Goal: Task Accomplishment & Management: Manage account settings

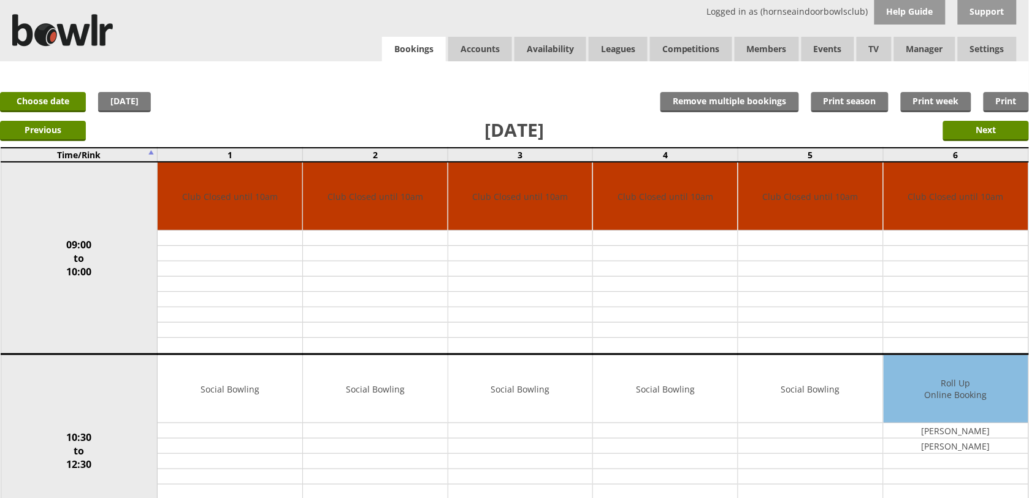
click at [403, 51] on link "Bookings" at bounding box center [414, 49] width 64 height 25
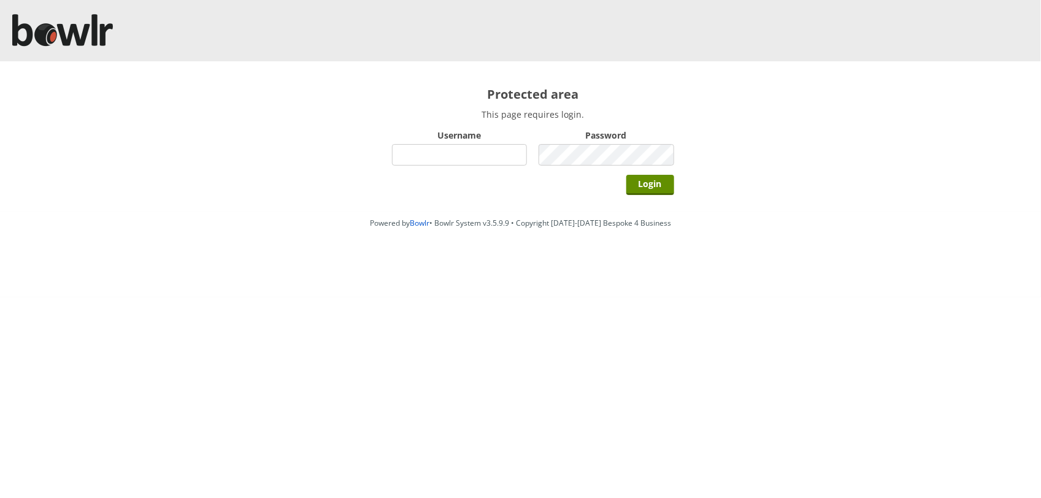
click at [454, 158] on input "Username" at bounding box center [460, 154] width 136 height 21
type input "hornseaindoorbowlsclub"
click at [626, 175] on input "Login" at bounding box center [650, 185] width 48 height 20
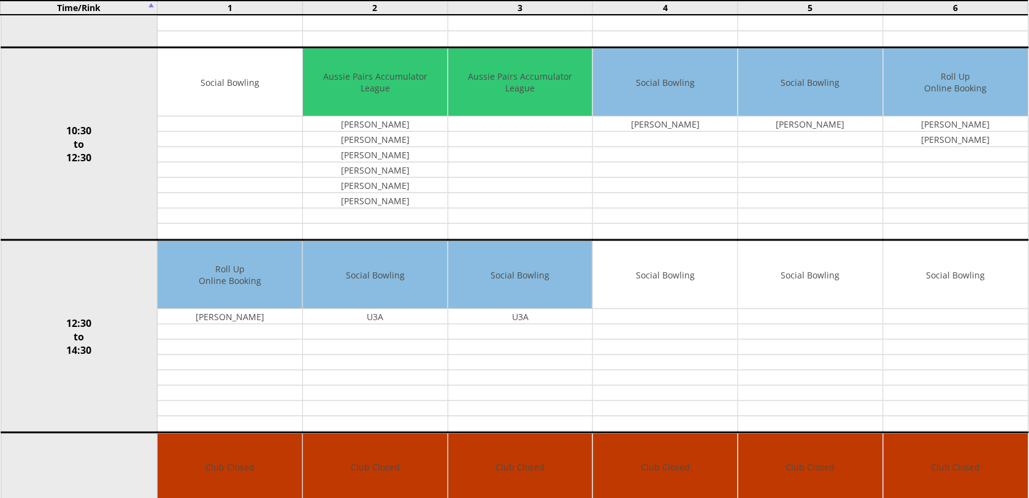
scroll to position [307, 0]
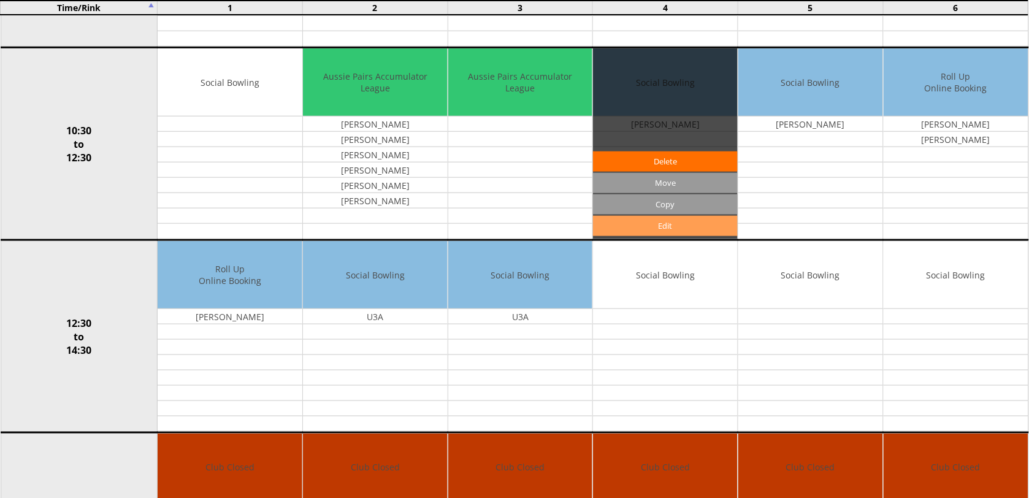
click at [705, 230] on link "Edit" at bounding box center [665, 226] width 145 height 20
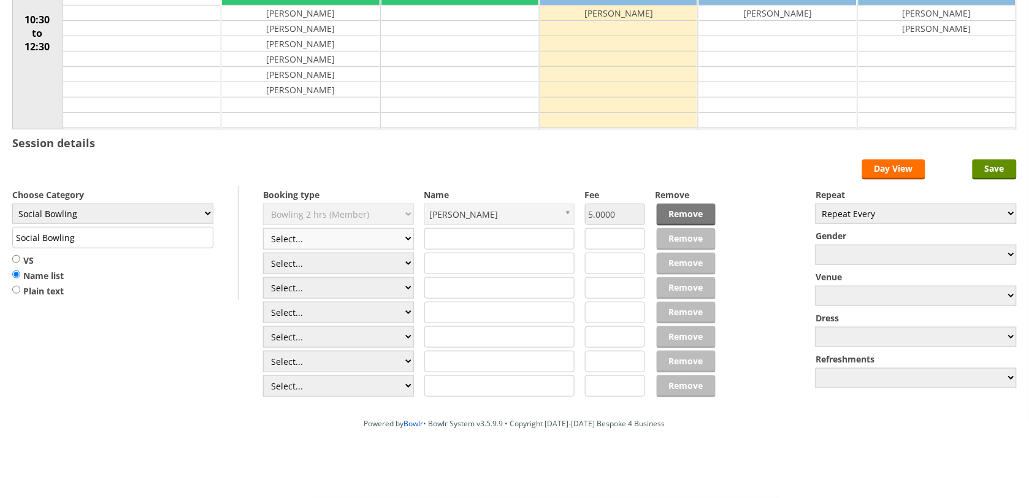
click at [338, 236] on select "Select... Club Competition (Member) Club Competition (Visitor) National (Member…" at bounding box center [338, 238] width 151 height 21
select select "1_50"
click at [263, 228] on select "Select... Club Competition (Member) Club Competition (Visitor) National (Member…" at bounding box center [338, 238] width 151 height 21
type input "5.0000"
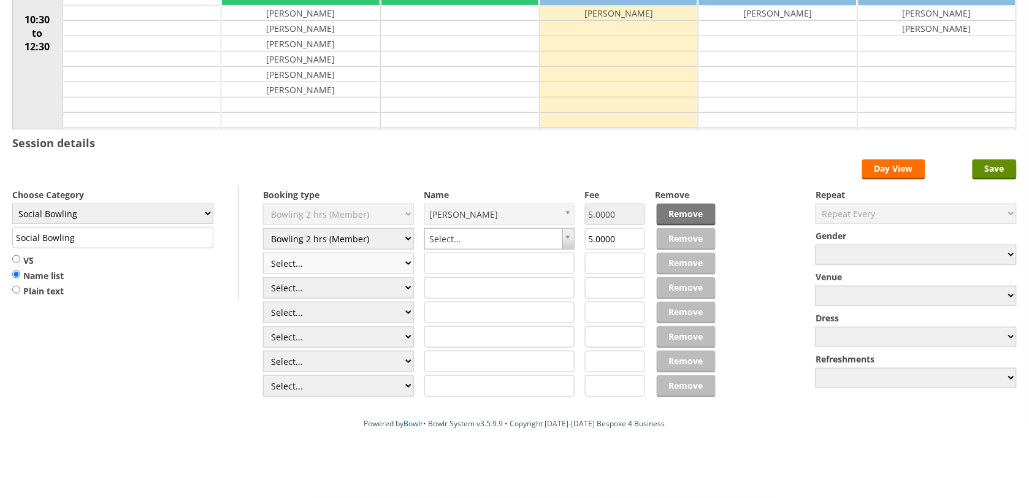
click at [362, 259] on select "Select... Club Competition (Member) Club Competition (Visitor) National (Member…" at bounding box center [338, 263] width 151 height 21
select select "1_50"
click at [263, 253] on select "Select... Club Competition (Member) Club Competition (Visitor) National (Member…" at bounding box center [338, 263] width 151 height 21
type input "5.0000"
click at [353, 278] on select "Select... Club Competition (Member) Club Competition (Visitor) National (Member…" at bounding box center [338, 287] width 151 height 21
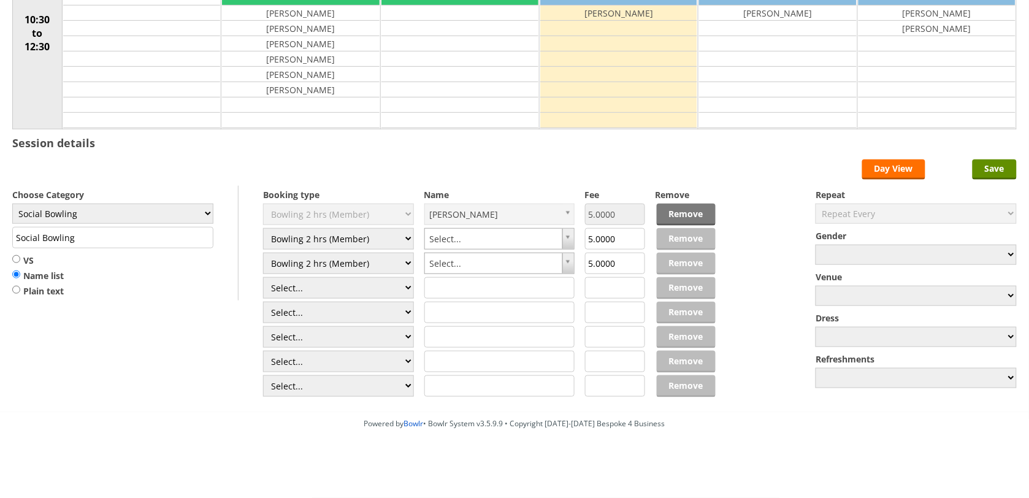
select select "1_50"
click at [263, 277] on select "Select... Club Competition (Member) Club Competition (Visitor) National (Member…" at bounding box center [338, 287] width 151 height 21
type input "5.0000"
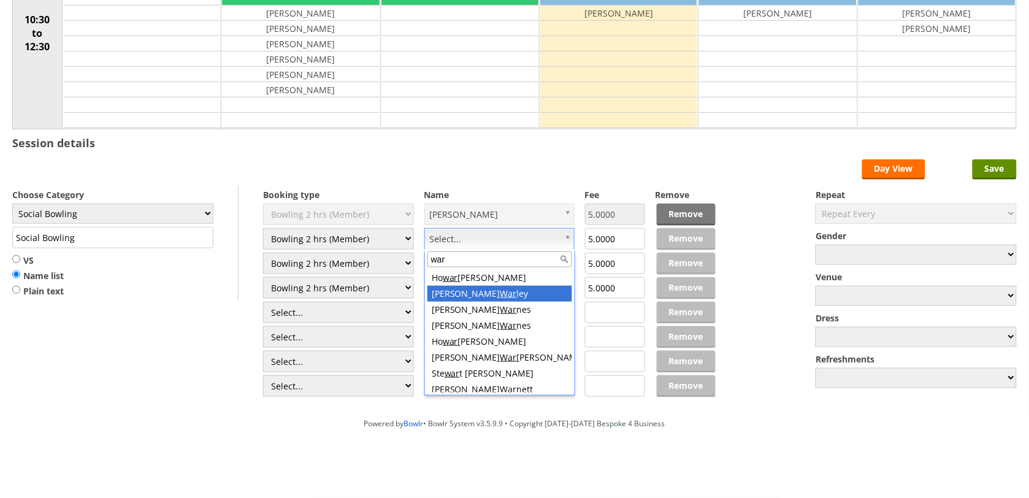
type input "war"
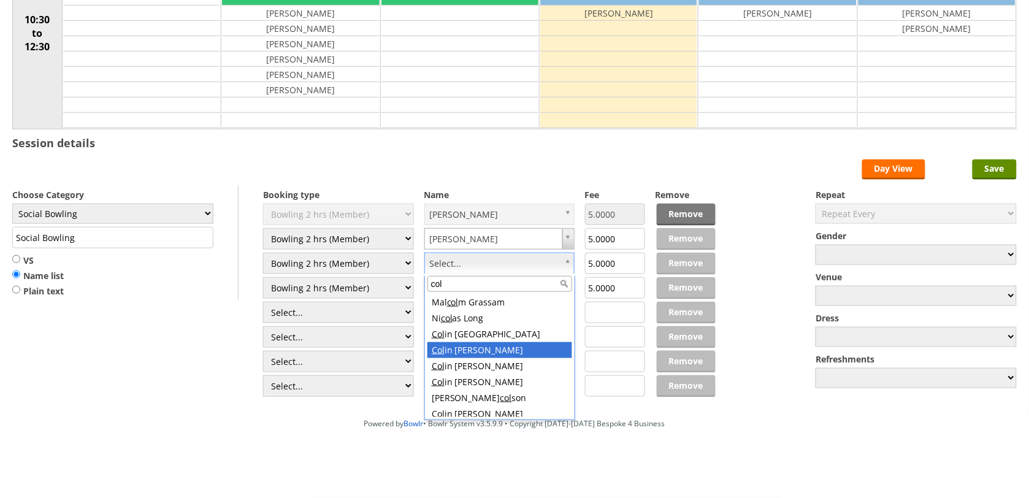
type input "col"
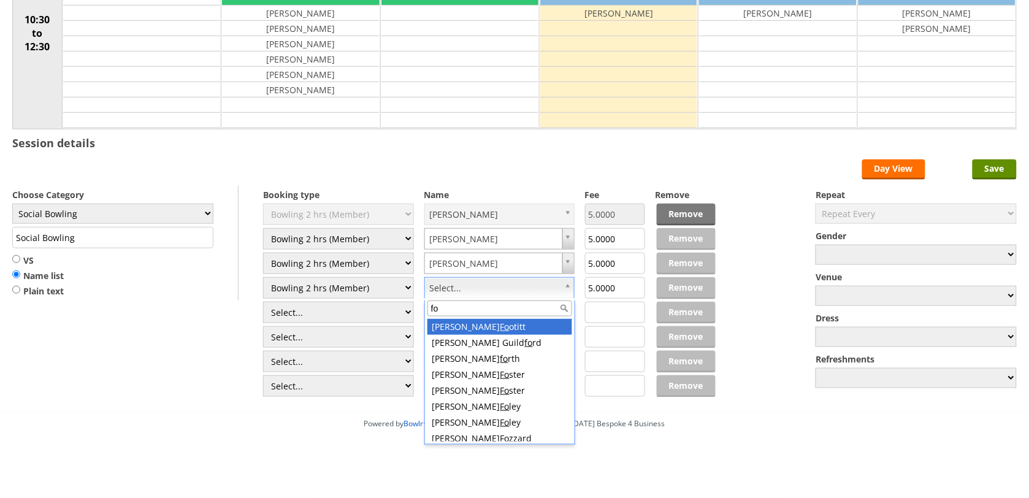
type input "fol"
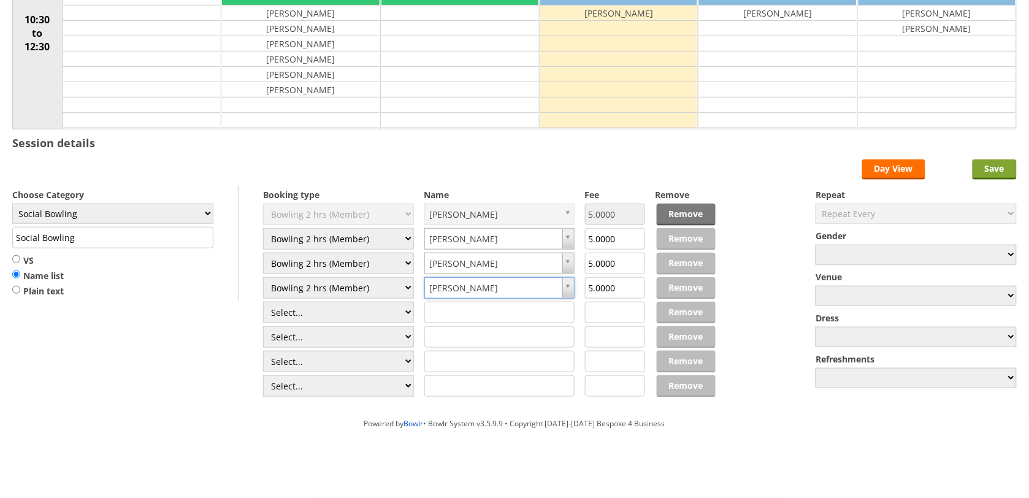
click at [993, 170] on input "Save" at bounding box center [995, 169] width 44 height 20
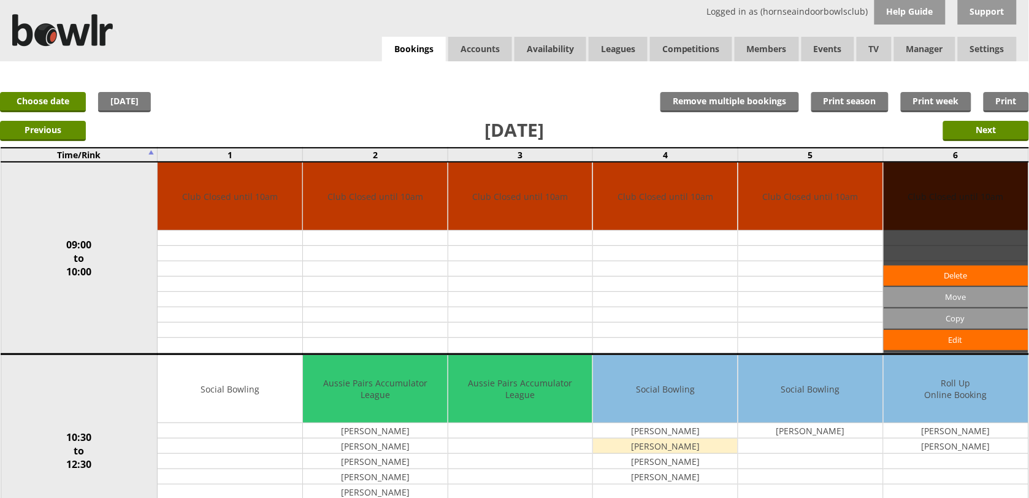
click at [979, 186] on div "Edit Move Copy Delete" at bounding box center [956, 258] width 145 height 191
click at [25, 108] on link "Choose date" at bounding box center [43, 102] width 86 height 20
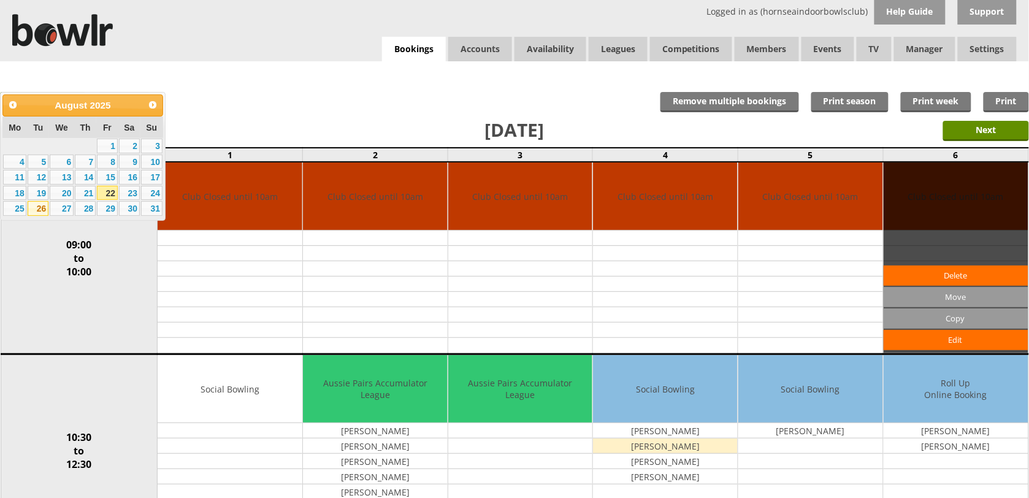
click at [42, 210] on link "26" at bounding box center [38, 208] width 21 height 15
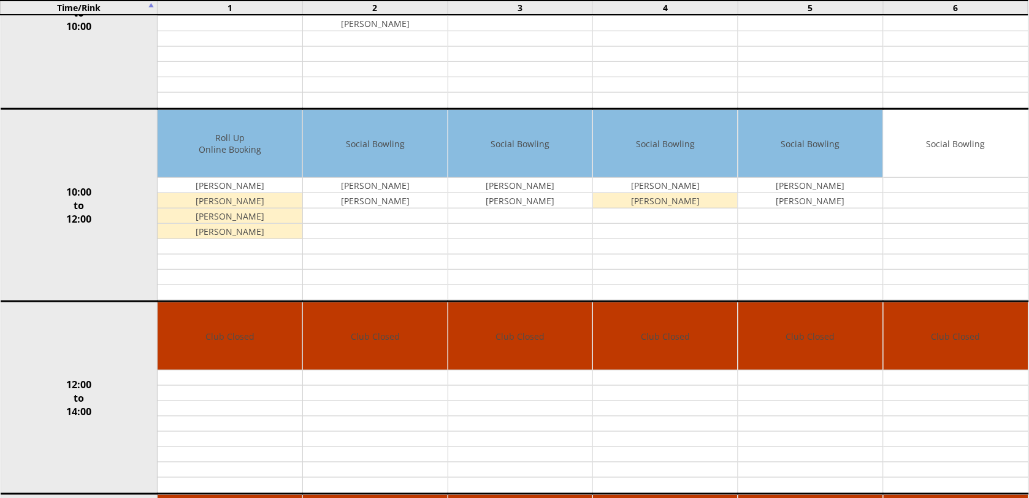
scroll to position [256, 0]
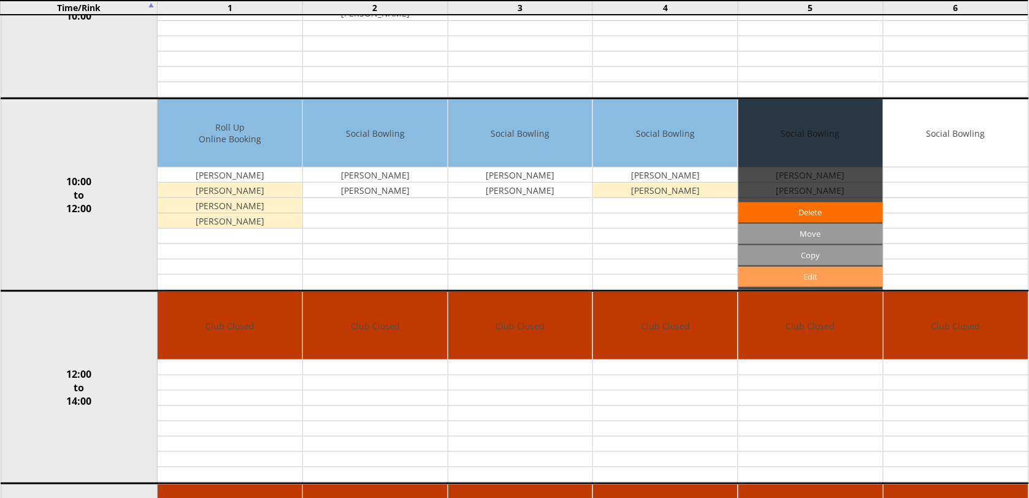
click at [819, 274] on link "Edit" at bounding box center [810, 277] width 145 height 20
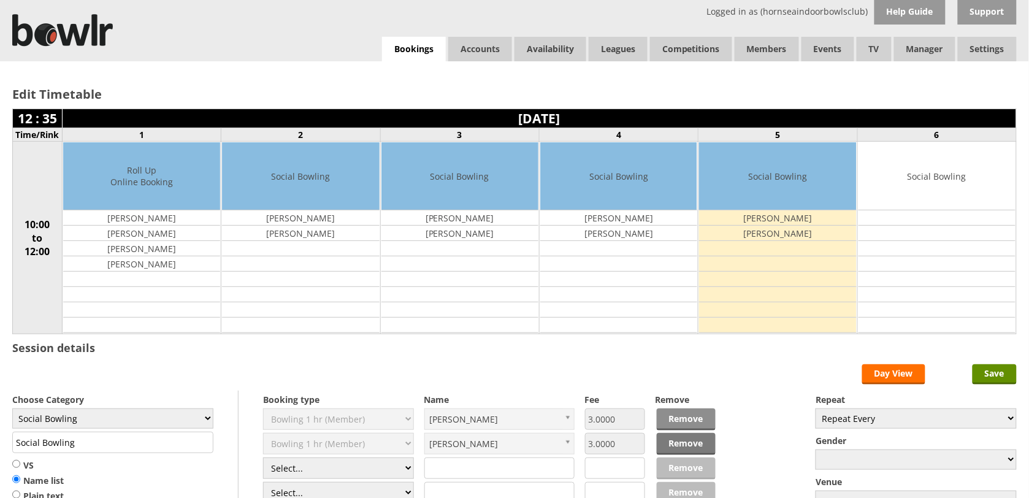
click at [670, 425] on link "Remove" at bounding box center [686, 419] width 59 height 22
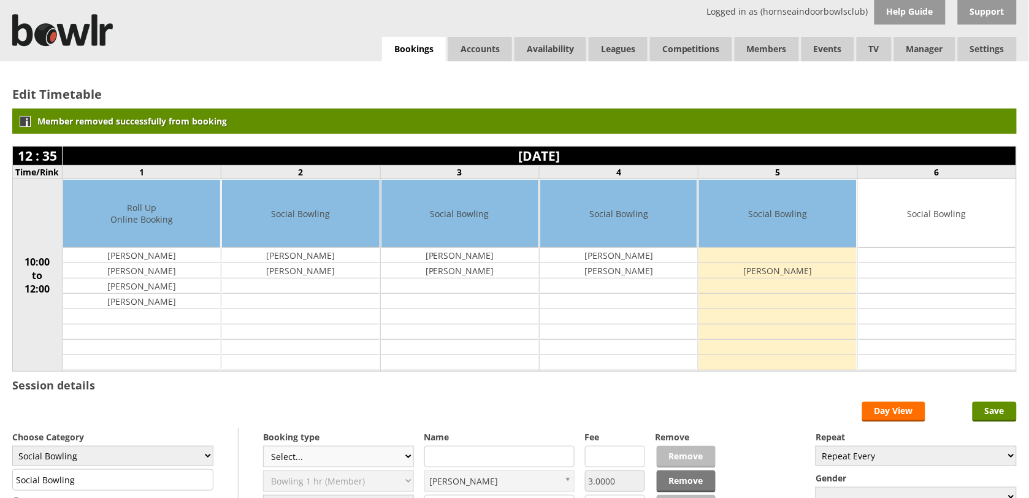
click at [405, 463] on select "Select... Club Competition (Member) Club Competition (Visitor) National (Member…" at bounding box center [338, 456] width 151 height 21
select select "1_50"
click at [263, 448] on select "Select... Club Competition (Member) Club Competition (Visitor) National (Member…" at bounding box center [338, 456] width 151 height 21
type input "5.0000"
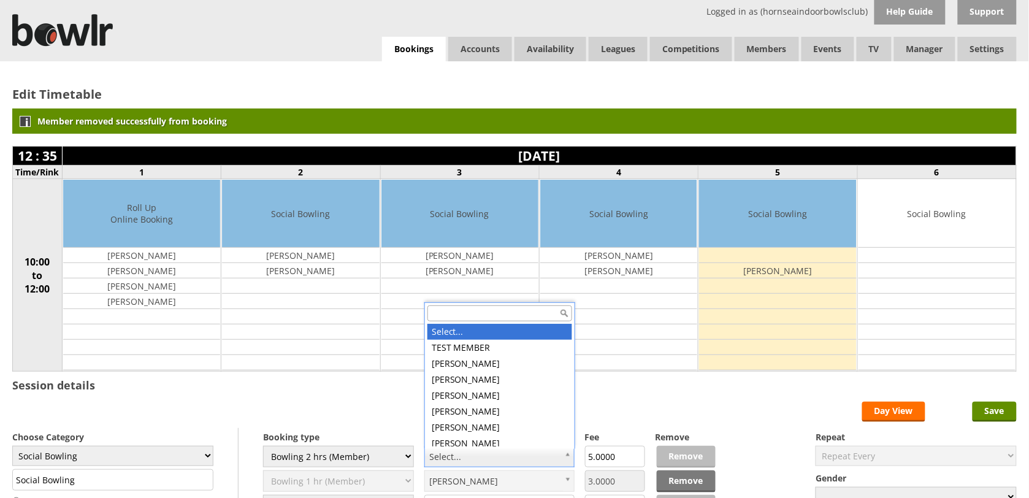
click at [507, 319] on input "text" at bounding box center [499, 313] width 145 height 16
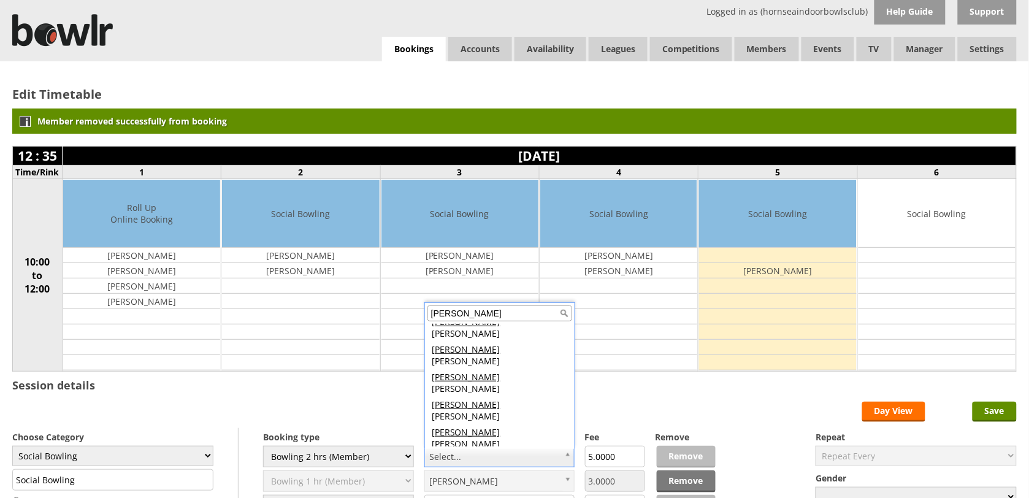
scroll to position [268, 0]
type input "david"
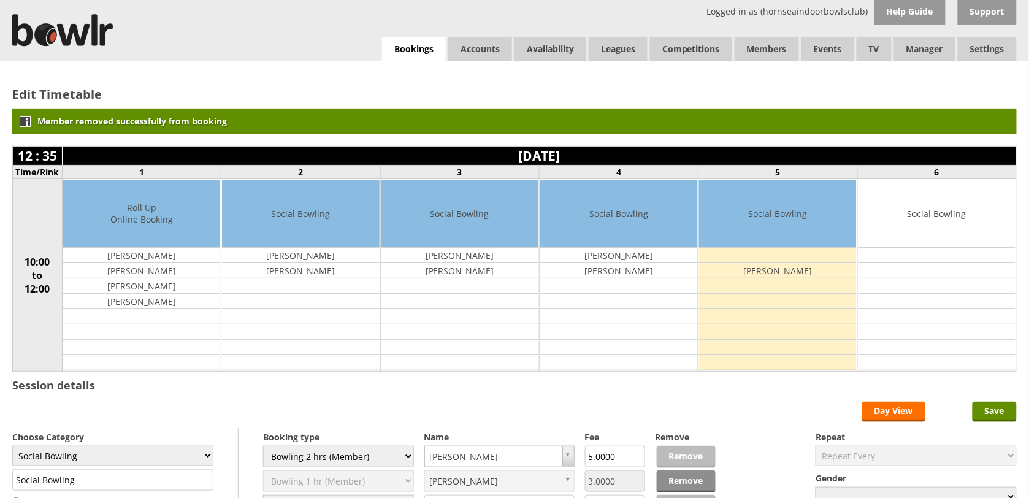
click at [700, 486] on link "Remove" at bounding box center [686, 481] width 59 height 22
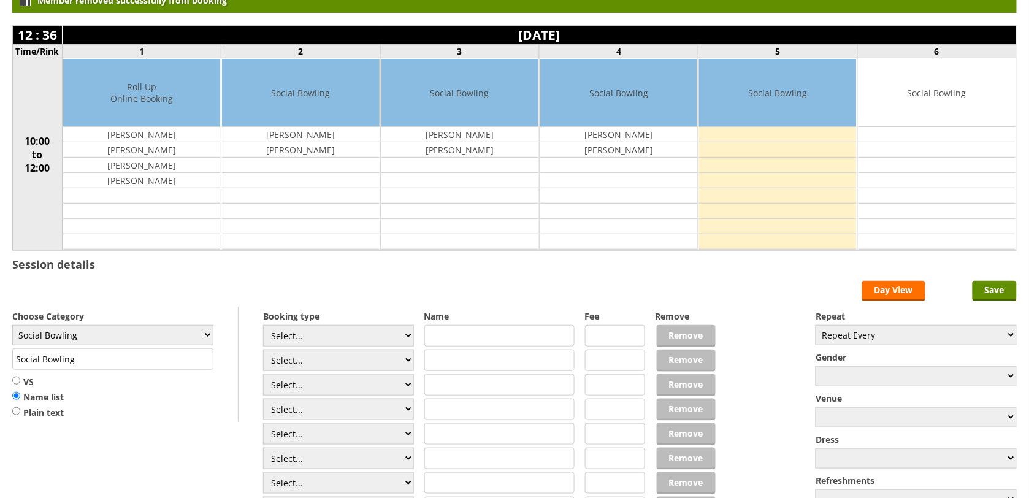
scroll to position [123, 0]
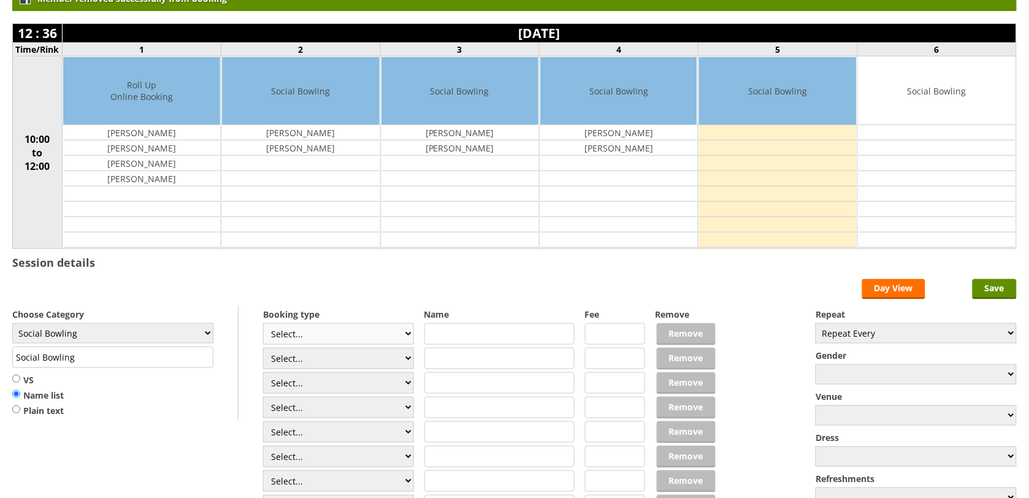
click at [404, 334] on select "Select... Club Competition (Member) Club Competition (Visitor) National (Member…" at bounding box center [338, 333] width 151 height 21
select select "1_50"
click at [263, 325] on select "Select... Club Competition (Member) Club Competition (Visitor) National (Member…" at bounding box center [338, 333] width 151 height 21
type input "5.0000"
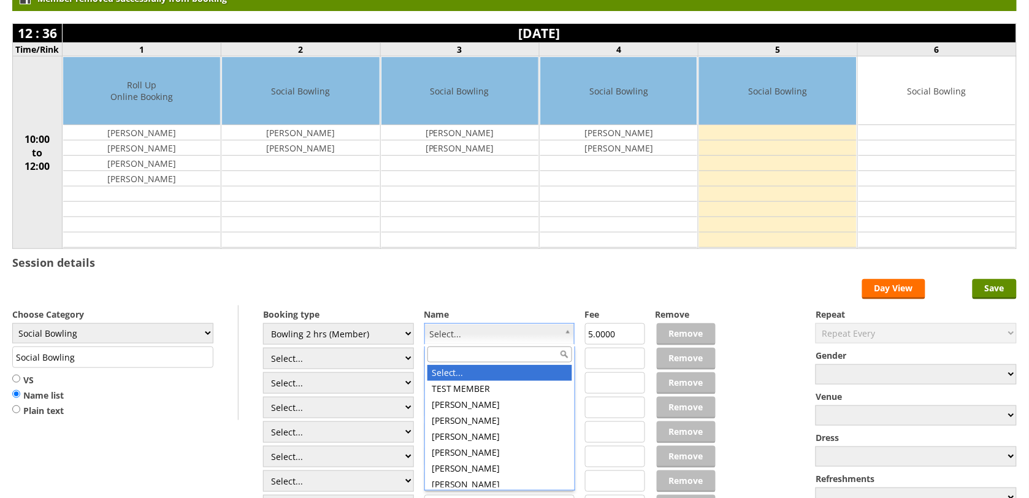
click at [529, 350] on input "text" at bounding box center [499, 354] width 145 height 16
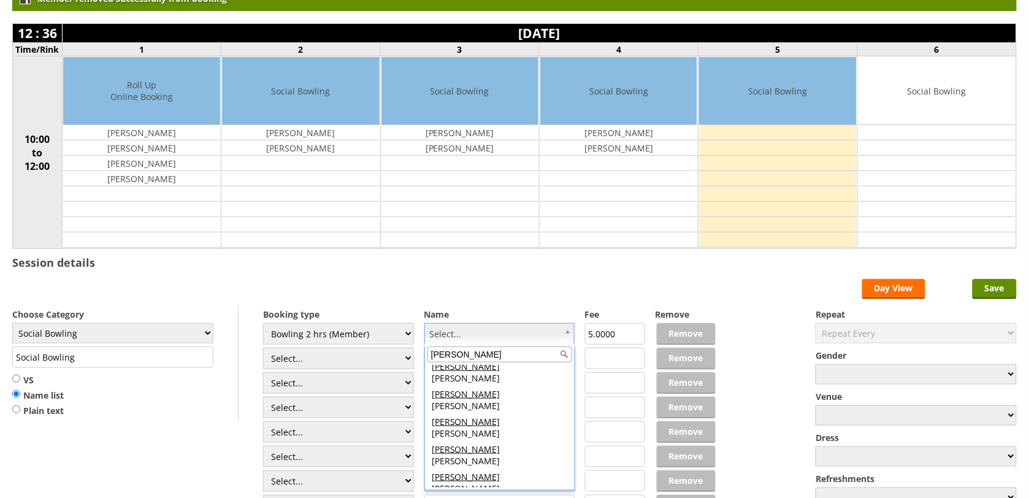
scroll to position [271, 0]
type input "david"
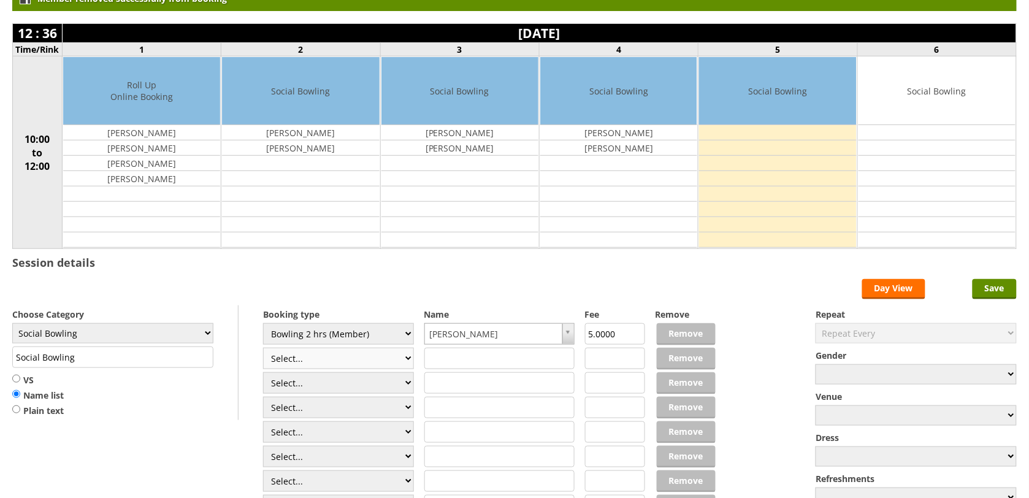
click at [405, 360] on select "Select... Club Competition (Member) Club Competition (Visitor) National (Member…" at bounding box center [338, 358] width 151 height 21
select select "1_50"
click at [263, 350] on select "Select... Club Competition (Member) Club Competition (Visitor) National (Member…" at bounding box center [338, 358] width 151 height 21
type input "5.0000"
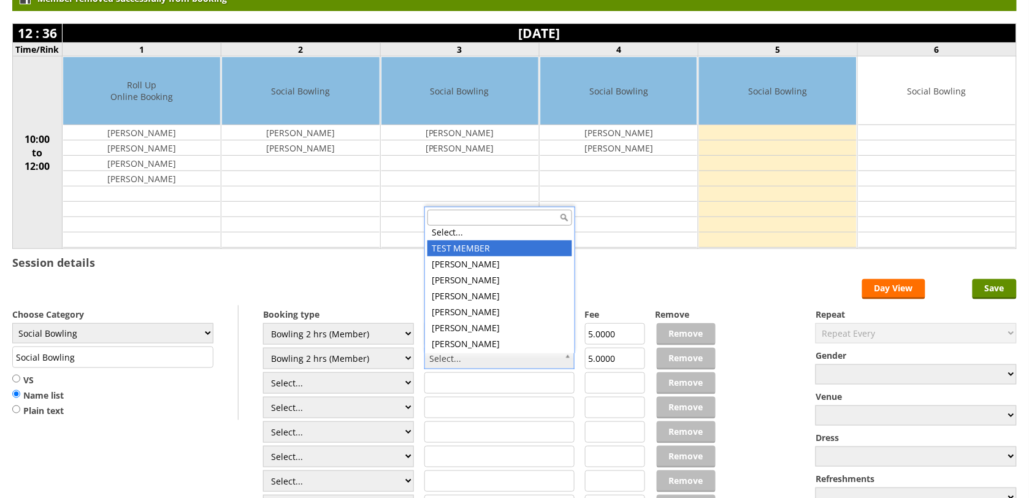
scroll to position [0, 0]
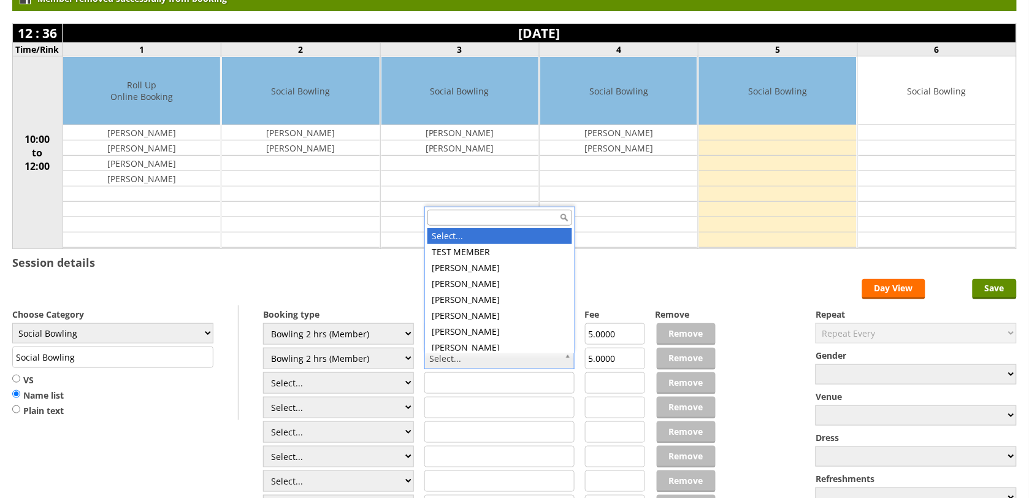
click at [488, 213] on input "text" at bounding box center [499, 218] width 145 height 16
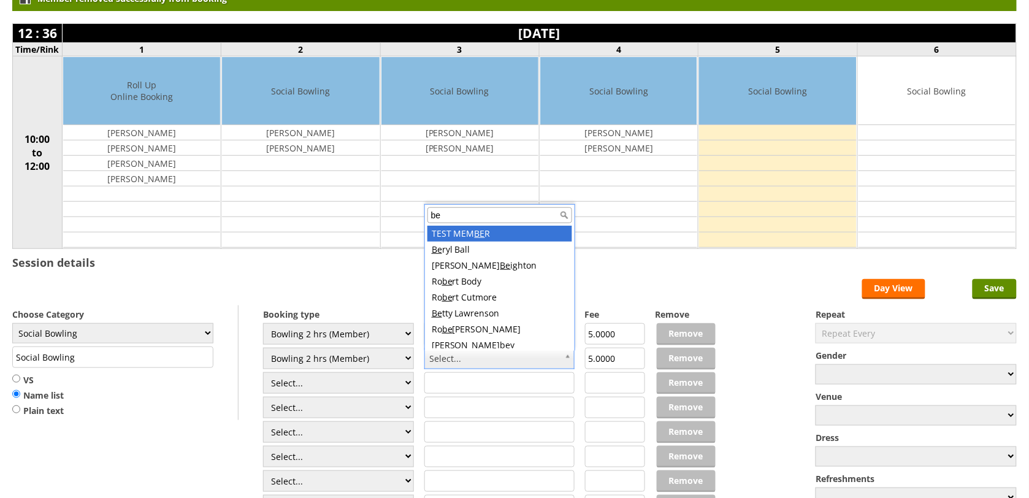
click at [488, 213] on input "be" at bounding box center [499, 215] width 145 height 16
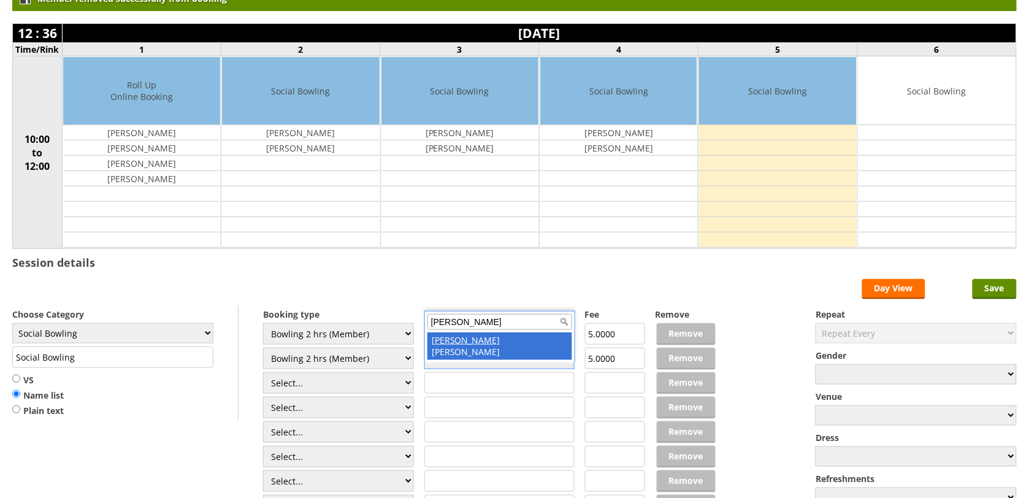
type input "bev"
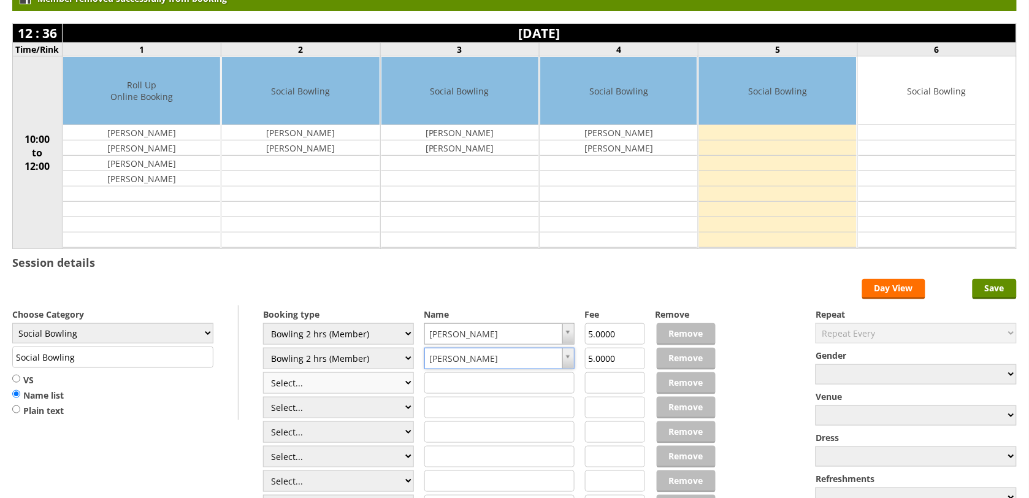
click at [408, 385] on select "Select... Club Competition (Member) Club Competition (Visitor) National (Member…" at bounding box center [338, 382] width 151 height 21
select select "1_50"
click at [263, 374] on select "Select... Club Competition (Member) Club Competition (Visitor) National (Member…" at bounding box center [338, 382] width 151 height 21
type input "5.0000"
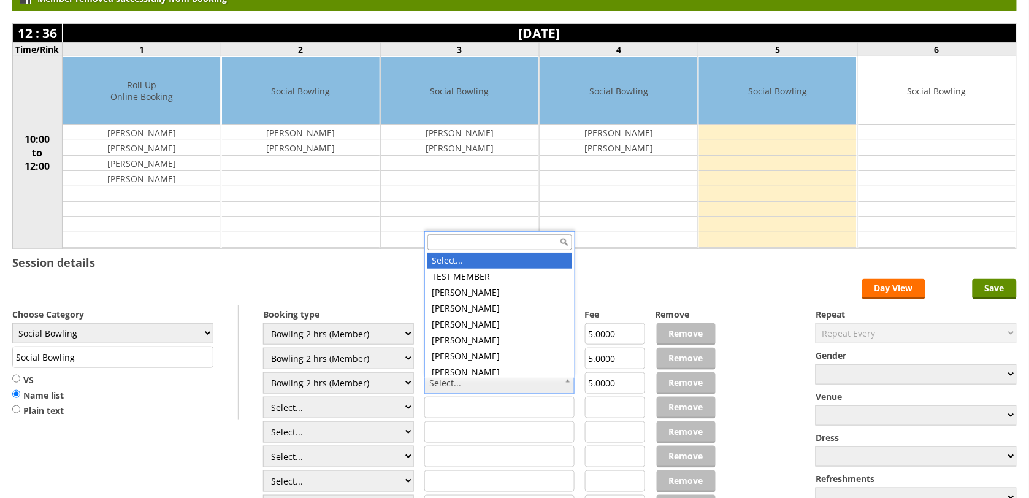
click at [521, 243] on input "text" at bounding box center [499, 242] width 145 height 16
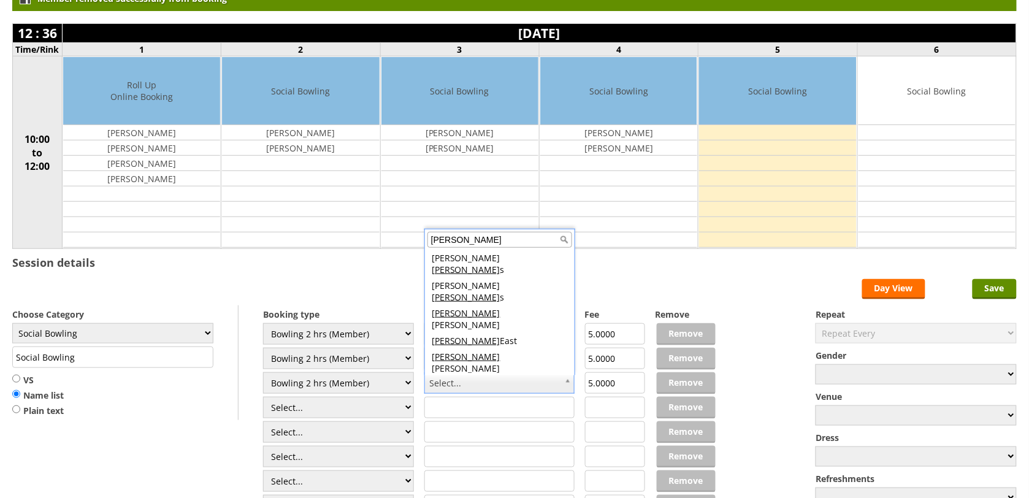
type input "andrew"
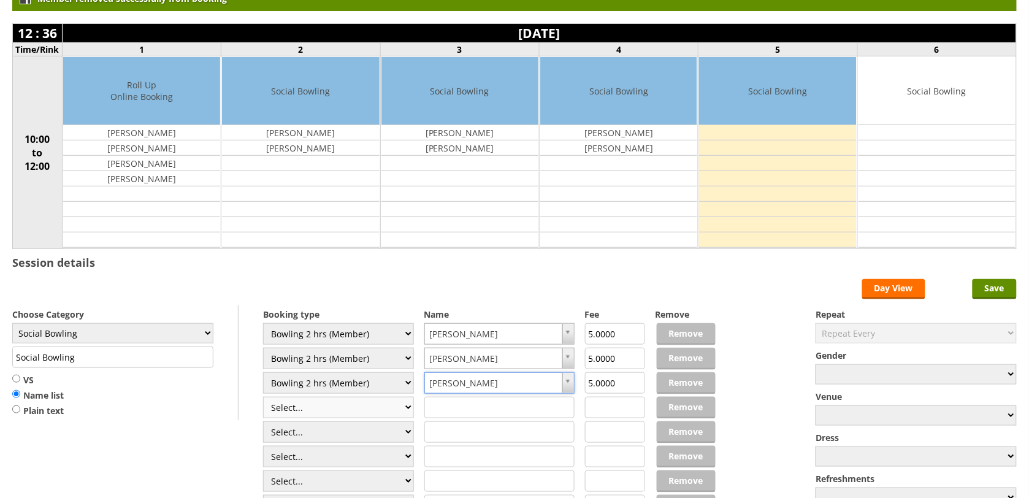
click at [405, 408] on select "Select... Club Competition (Member) Club Competition (Visitor) National (Member…" at bounding box center [338, 407] width 151 height 21
select select "0_49"
click at [263, 399] on select "Select... Club Competition (Member) Club Competition (Visitor) National (Member…" at bounding box center [338, 407] width 151 height 21
type input "2.0000"
click at [406, 414] on select "Select... Club Competition (Member) Club Competition (Visitor) National (Member…" at bounding box center [338, 407] width 151 height 21
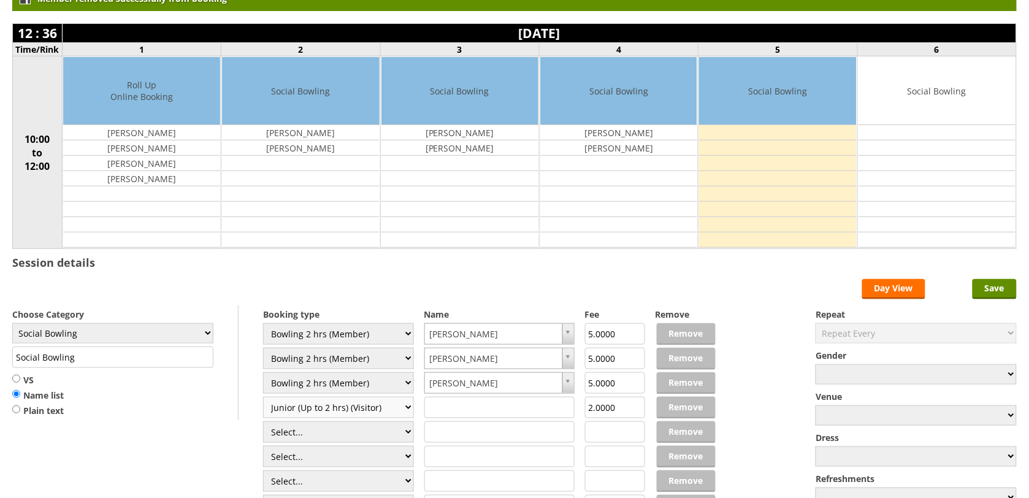
select select "1_50"
click at [263, 399] on select "Select... Club Competition (Member) Club Competition (Visitor) National (Member…" at bounding box center [338, 407] width 151 height 21
type input "5.0000"
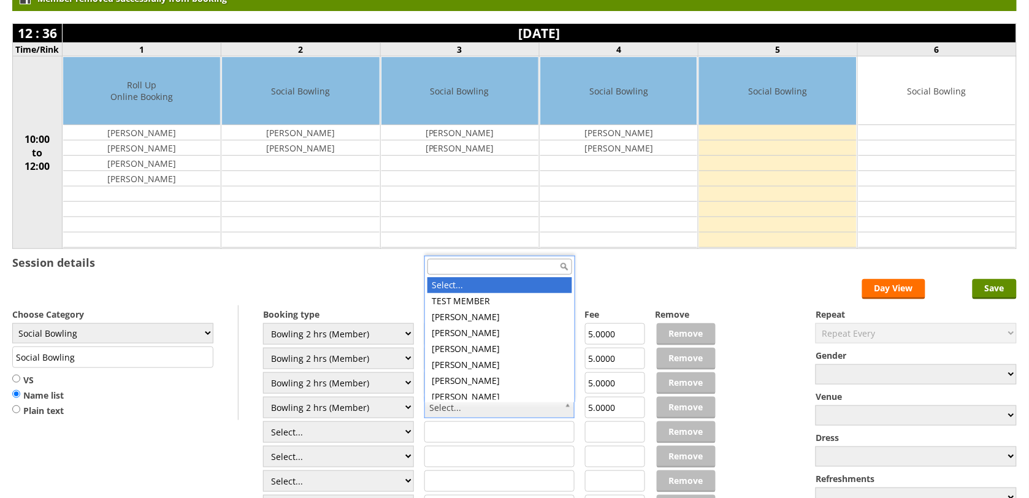
click at [551, 270] on input "text" at bounding box center [499, 267] width 145 height 16
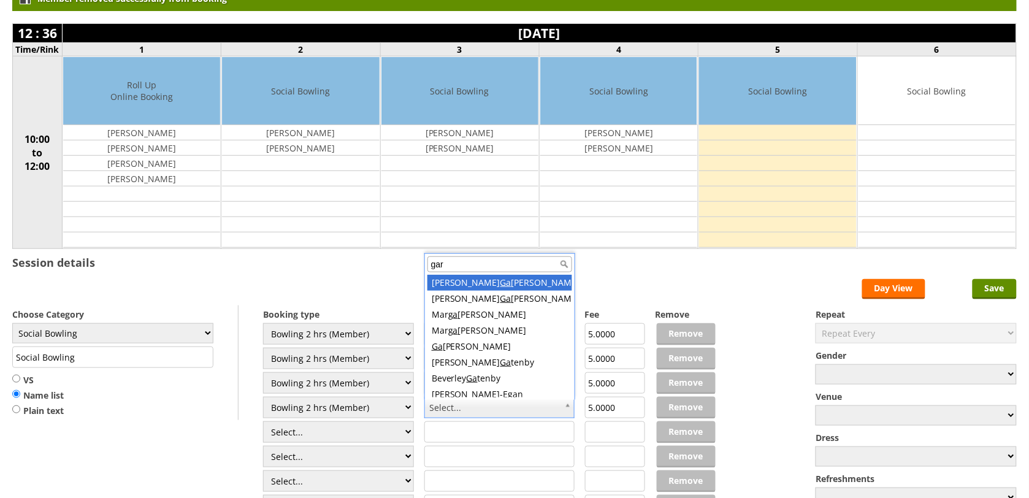
type input "garr"
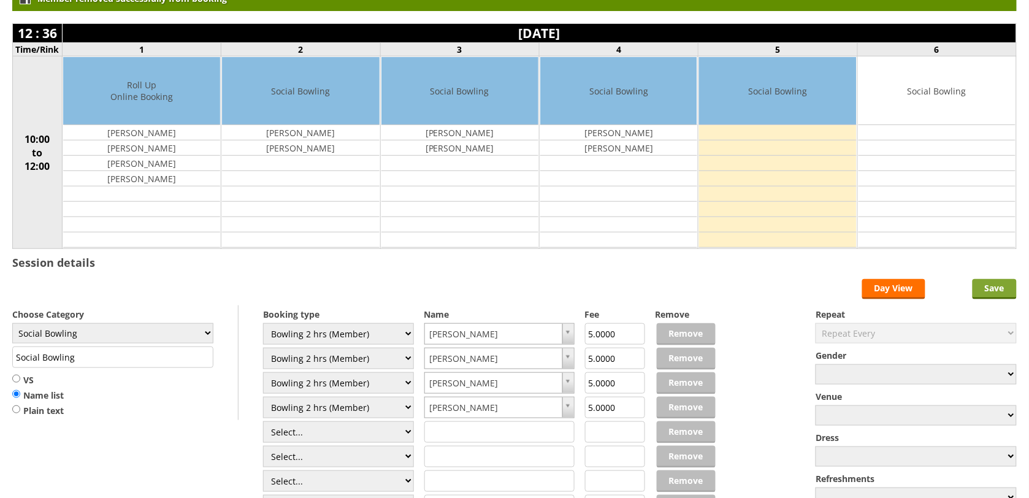
click at [1003, 286] on input "Save" at bounding box center [995, 289] width 44 height 20
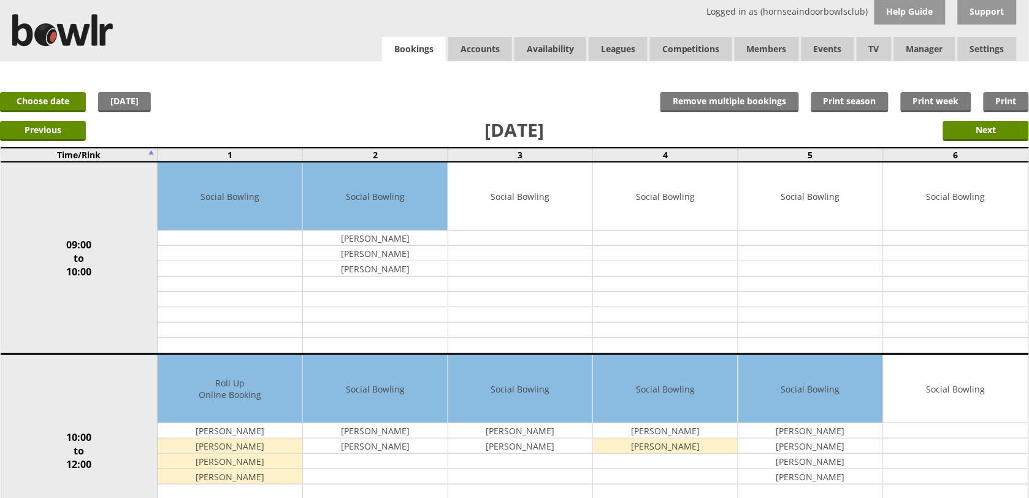
click at [411, 54] on link "Bookings" at bounding box center [414, 49] width 64 height 25
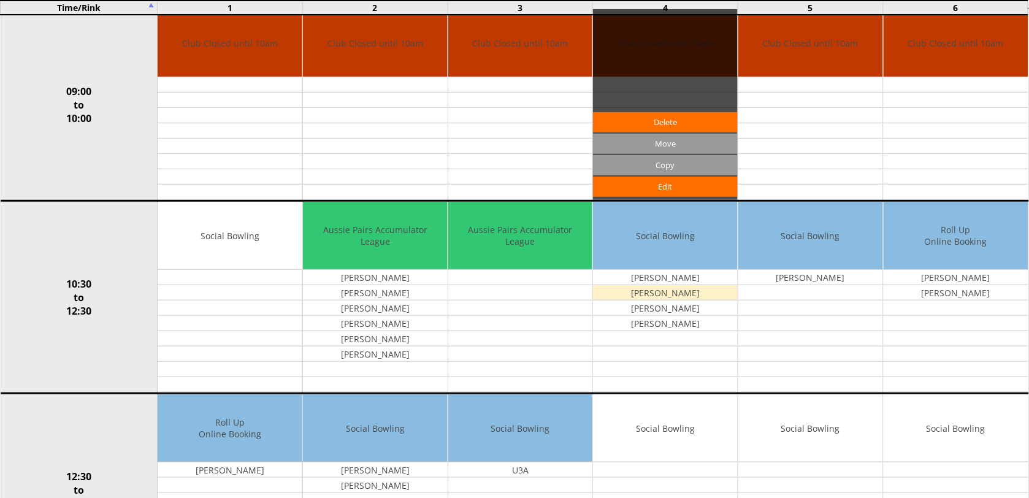
scroll to position [307, 0]
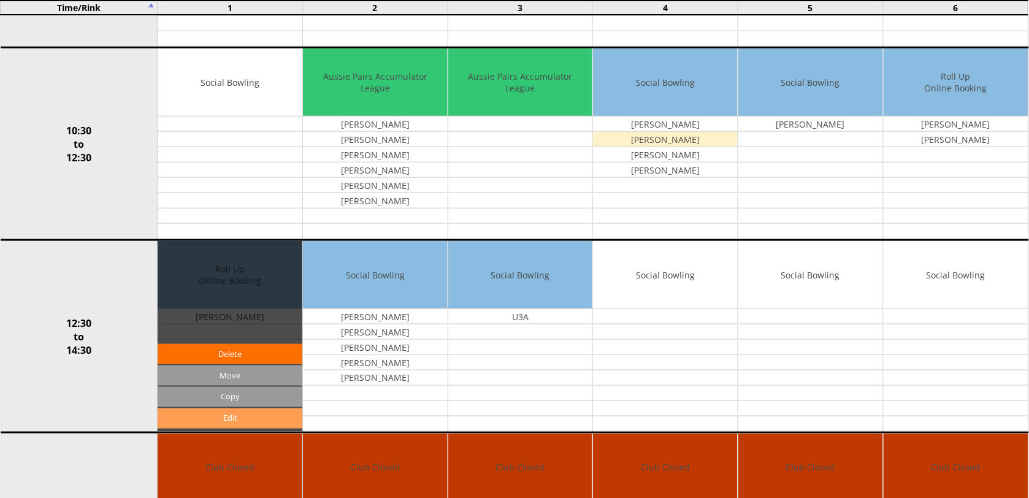
click at [239, 421] on link "Edit" at bounding box center [230, 418] width 145 height 20
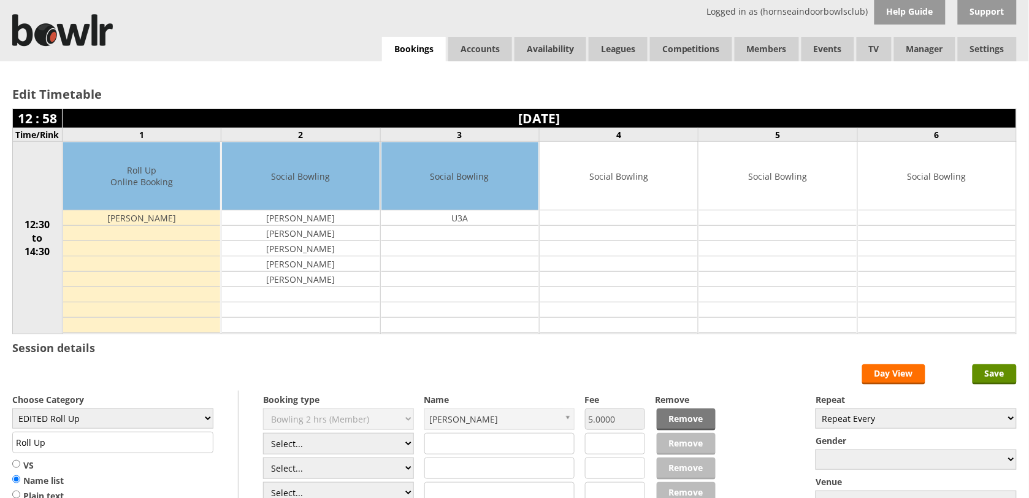
select select "1_50"
click at [263, 435] on select "Select... Club Competition (Member) Club Competition (Visitor) National (Member…" at bounding box center [338, 443] width 151 height 21
type input "EDITED Roll Up"
type input "5.0000"
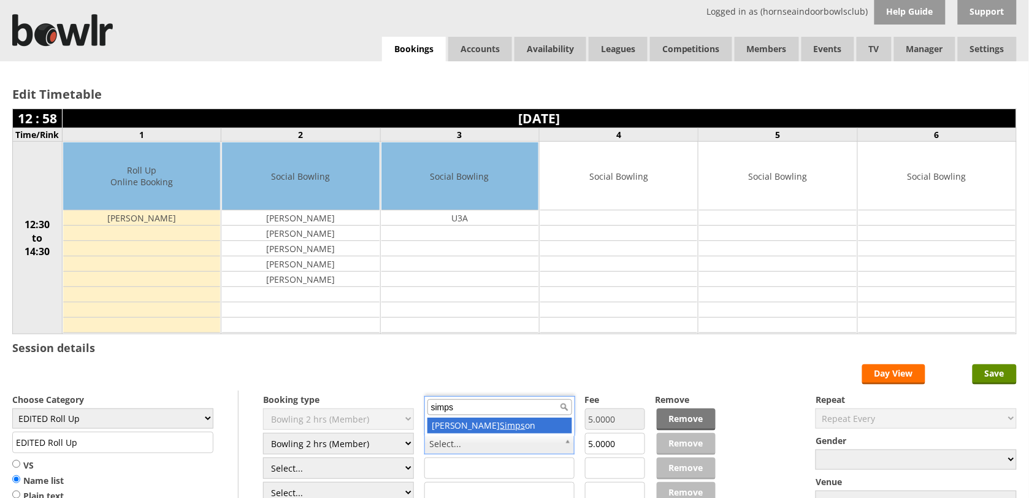
type input "simps"
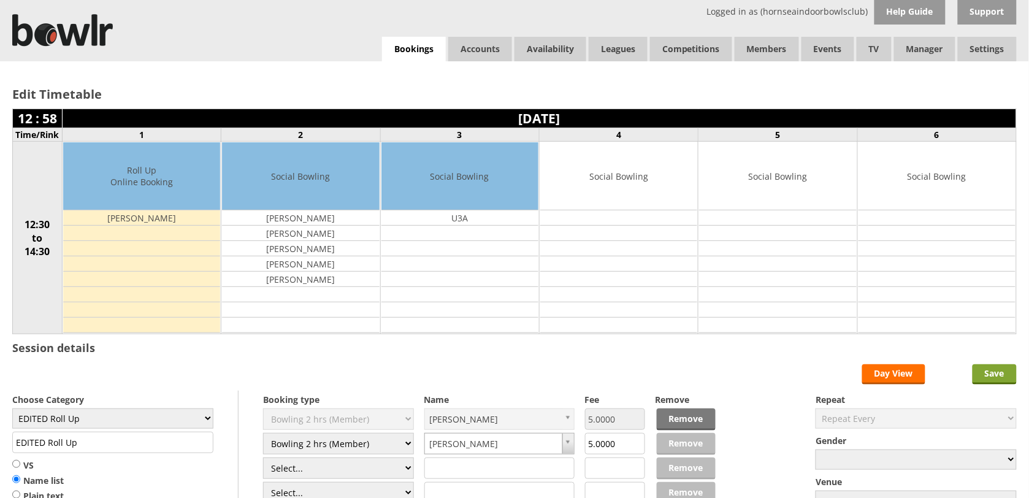
click at [1000, 373] on input "Save" at bounding box center [995, 374] width 44 height 20
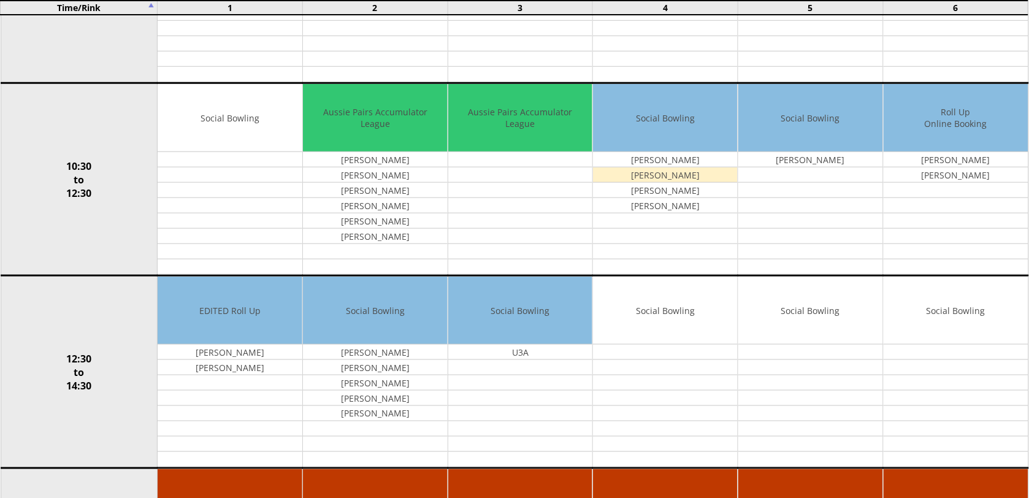
scroll to position [307, 0]
